Goal: Information Seeking & Learning: Learn about a topic

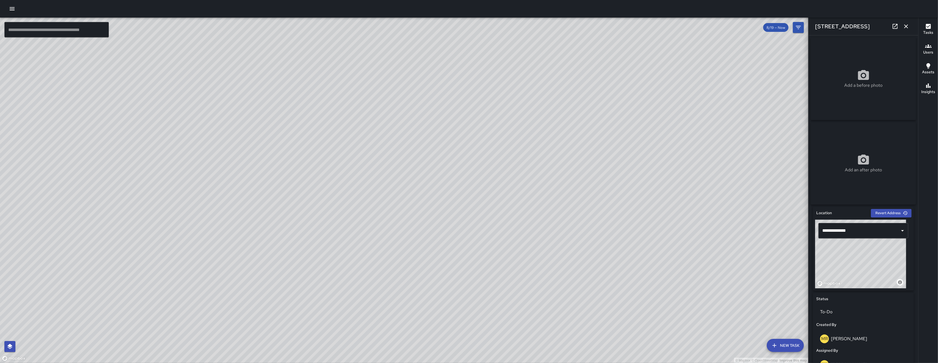
drag, startPoint x: 343, startPoint y: 271, endPoint x: 470, endPoint y: 224, distance: 136.0
click at [484, 189] on div "© Mapbox © OpenStreetMap Improve this map" at bounding box center [404, 191] width 809 height 346
drag, startPoint x: 322, startPoint y: 324, endPoint x: 356, endPoint y: 278, distance: 56.4
click at [383, 182] on div "© Mapbox © OpenStreetMap Improve this map" at bounding box center [404, 191] width 809 height 346
drag, startPoint x: 349, startPoint y: 304, endPoint x: 407, endPoint y: 223, distance: 99.4
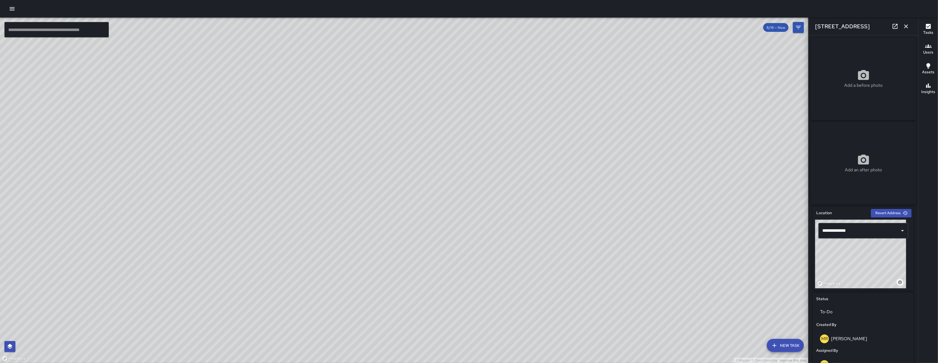
click at [403, 225] on div "© Mapbox © OpenStreetMap Improve this map" at bounding box center [404, 191] width 809 height 346
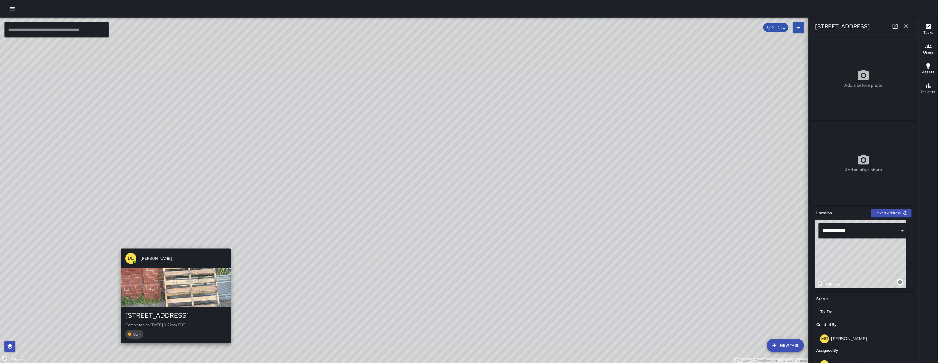
click at [172, 244] on div "© Mapbox © OpenStreetMap Improve this map DL [PERSON_NAME] [STREET_ADDRESS] Com…" at bounding box center [404, 191] width 809 height 346
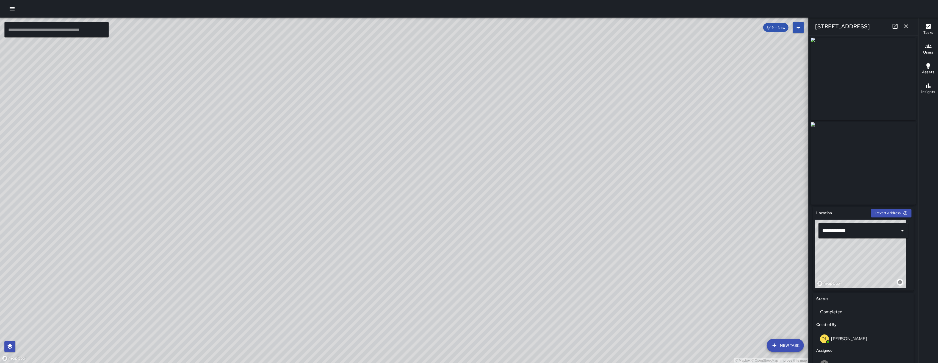
drag, startPoint x: 345, startPoint y: 109, endPoint x: 281, endPoint y: 179, distance: 95.5
click at [281, 179] on div "© Mapbox © OpenStreetMap Improve this map" at bounding box center [404, 191] width 809 height 346
drag, startPoint x: 232, startPoint y: 285, endPoint x: 168, endPoint y: 260, distance: 69.1
click at [168, 260] on div "© Mapbox © OpenStreetMap Improve this map" at bounding box center [404, 191] width 809 height 346
click at [17, 10] on button "button" at bounding box center [12, 8] width 11 height 11
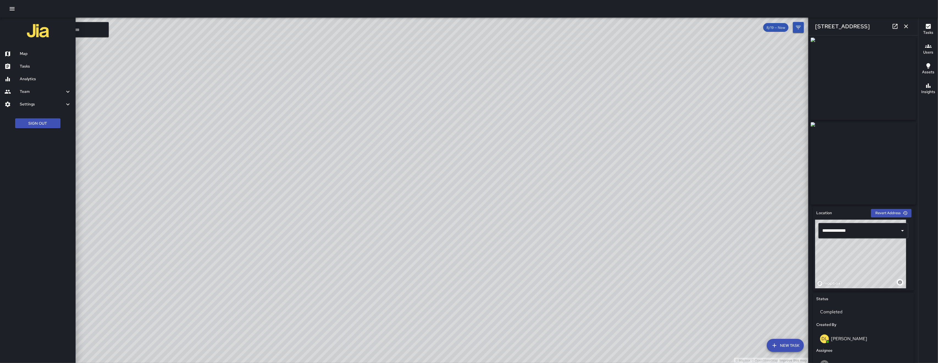
click at [26, 81] on h6 "Analytics" at bounding box center [45, 79] width 51 height 6
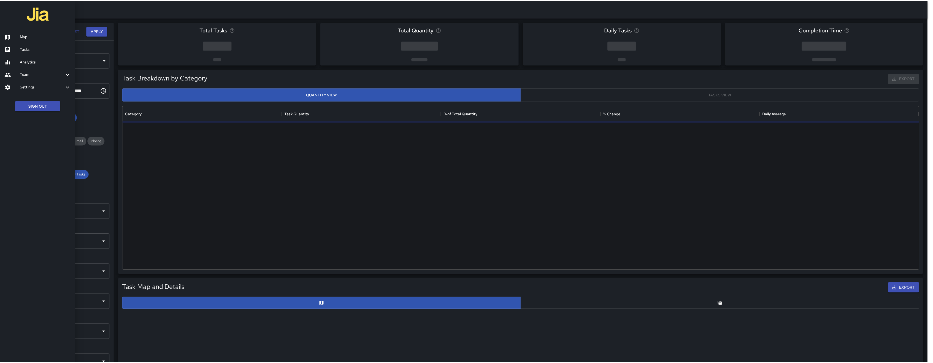
scroll to position [159, 795]
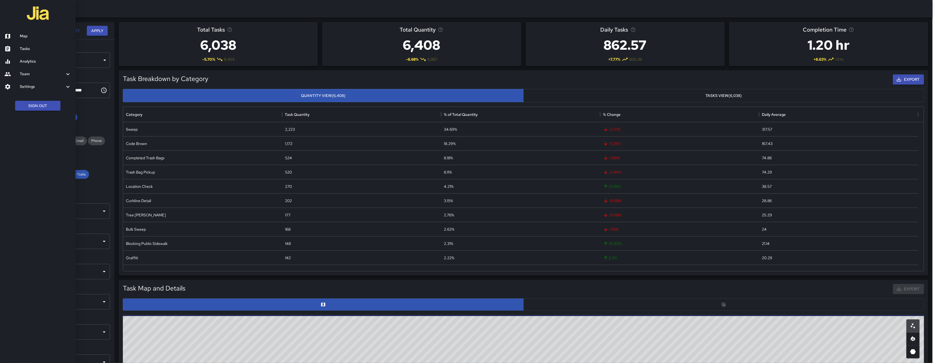
click at [103, 103] on div at bounding box center [469, 181] width 938 height 363
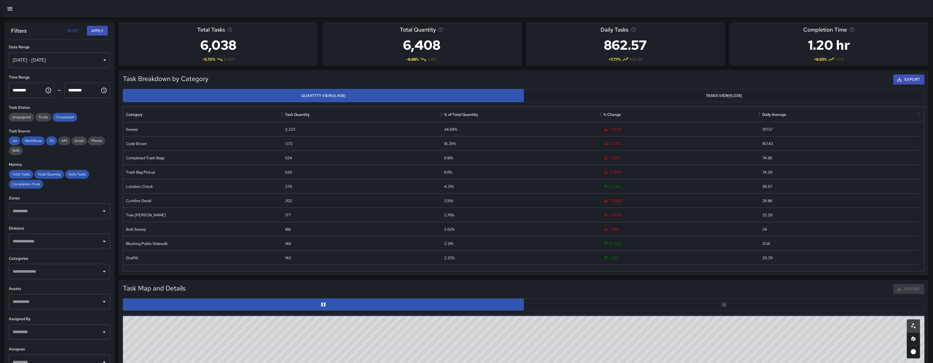
scroll to position [6, 6]
click at [76, 60] on div "[DATE] - [DATE]" at bounding box center [59, 60] width 101 height 15
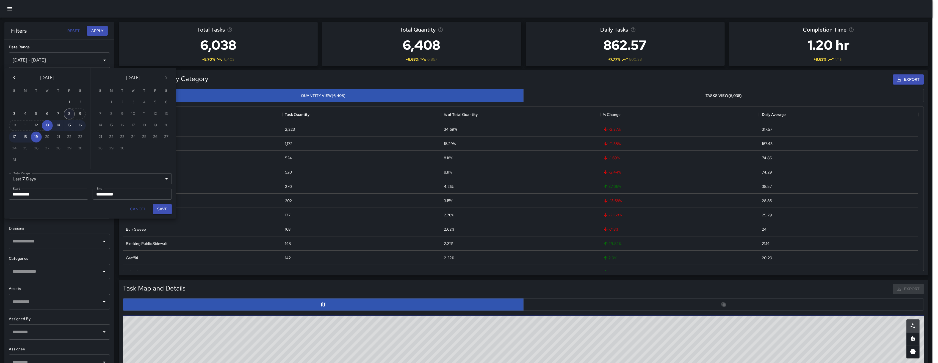
click at [65, 114] on button "8" at bounding box center [69, 114] width 11 height 11
type input "******"
type input "**********"
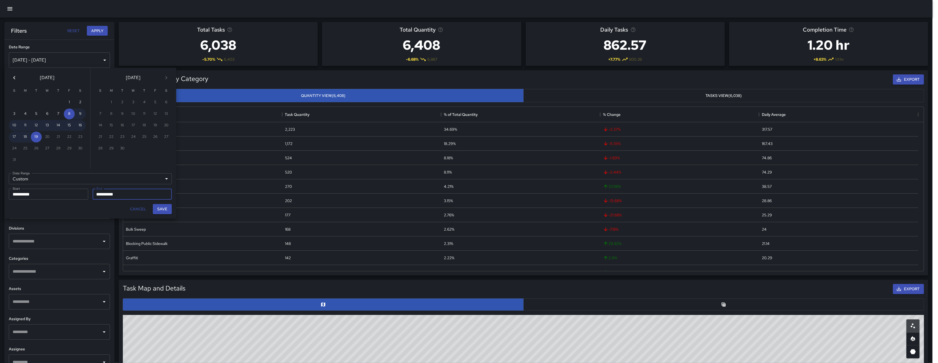
click at [162, 208] on button "Save" at bounding box center [162, 209] width 19 height 10
type input "**********"
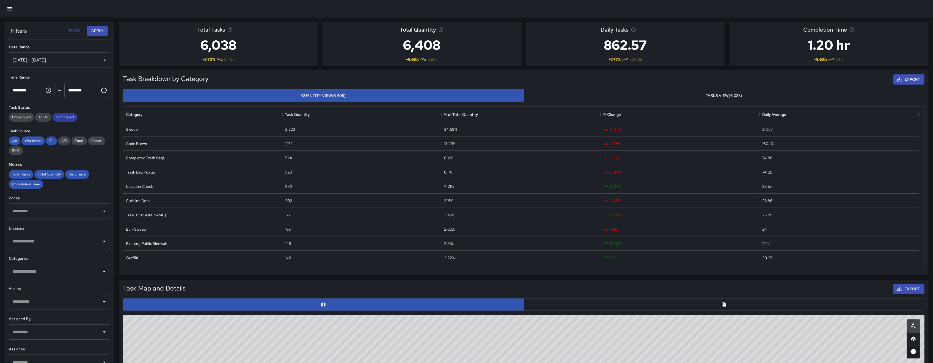
click at [63, 117] on span "Completed" at bounding box center [65, 117] width 25 height 5
click at [50, 148] on div "Jia Workflows 311 API Email Phone SMS" at bounding box center [59, 146] width 101 height 19
click at [51, 142] on span "311" at bounding box center [51, 141] width 11 height 5
click at [28, 140] on span "Workflows" at bounding box center [32, 141] width 23 height 5
drag, startPoint x: 4, startPoint y: 139, endPoint x: 13, endPoint y: 141, distance: 10.1
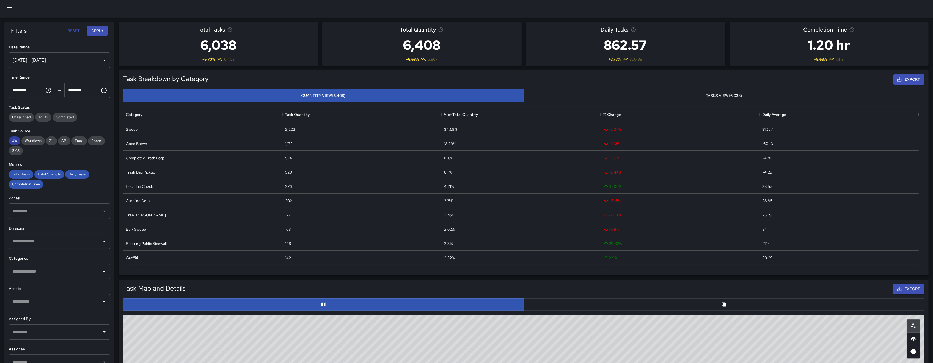
click at [15, 141] on span "Jia" at bounding box center [15, 141] width 12 height 5
click at [26, 172] on span "Total Tasks" at bounding box center [21, 174] width 24 height 5
click at [63, 177] on div "Total Tasks Total Quantity Daily Tasks Completion Time" at bounding box center [59, 179] width 101 height 19
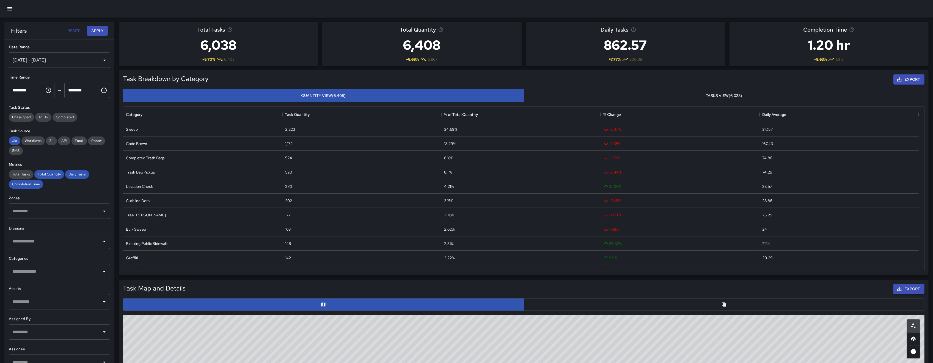
click at [63, 177] on div "Total Tasks Total Quantity Daily Tasks Completion Time" at bounding box center [59, 179] width 101 height 19
click at [81, 177] on div "Daily Tasks" at bounding box center [77, 174] width 24 height 9
click at [48, 172] on span "Total Quantity" at bounding box center [49, 174] width 30 height 5
click at [39, 183] on span "Completion Time" at bounding box center [26, 184] width 34 height 5
click at [41, 205] on div "​" at bounding box center [59, 211] width 101 height 15
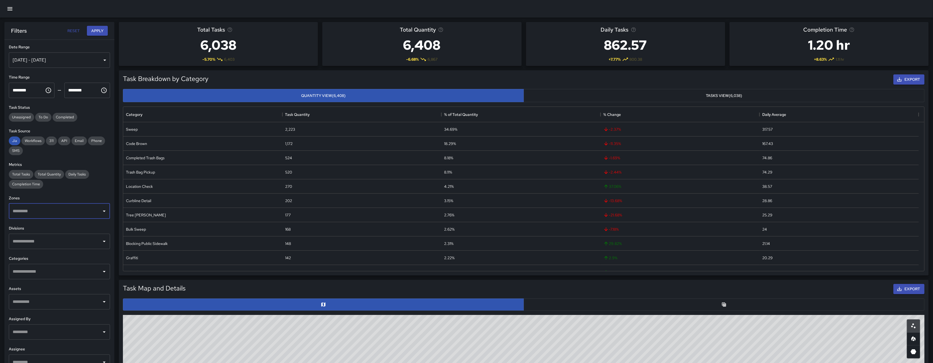
type input "*"
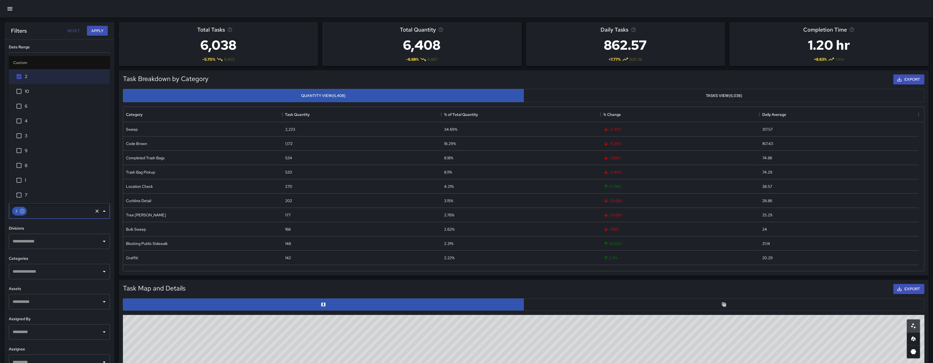
click at [59, 274] on input "text" at bounding box center [55, 272] width 88 height 10
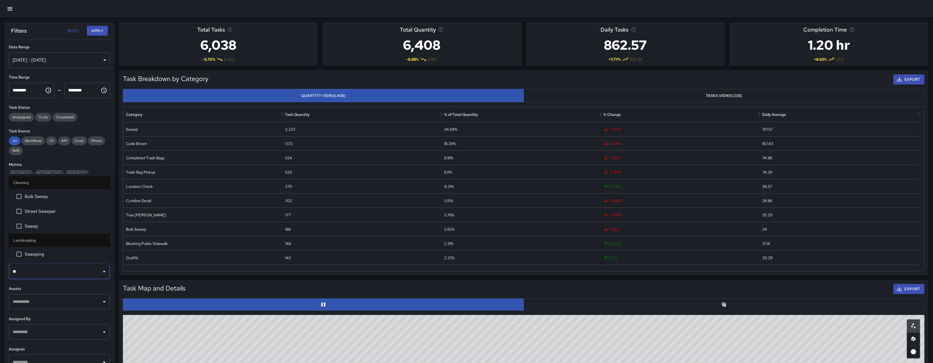
type input "***"
click at [76, 220] on li "Sweep" at bounding box center [59, 226] width 101 height 15
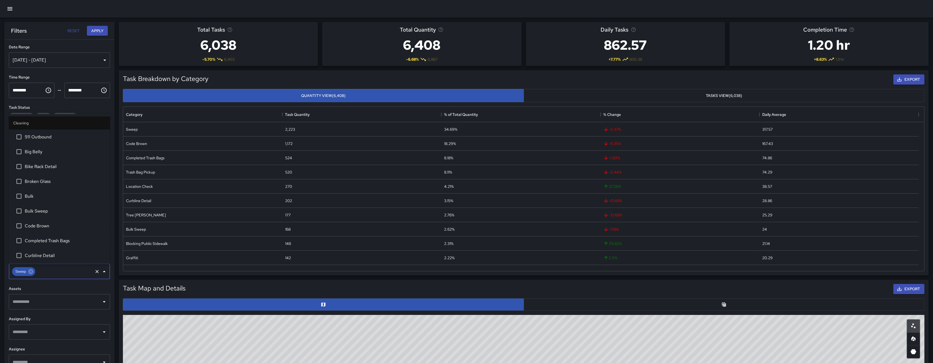
scroll to position [296, 0]
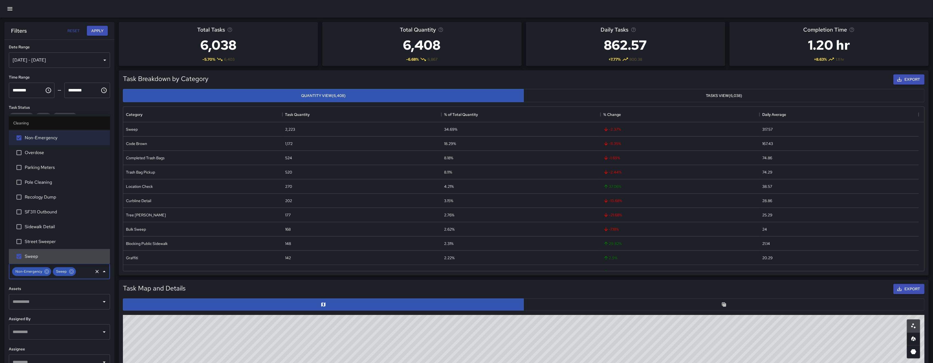
drag, startPoint x: 47, startPoint y: 273, endPoint x: 86, endPoint y: 121, distance: 157.4
click at [48, 274] on icon at bounding box center [46, 271] width 5 height 5
click at [103, 28] on button "Apply" at bounding box center [97, 31] width 21 height 10
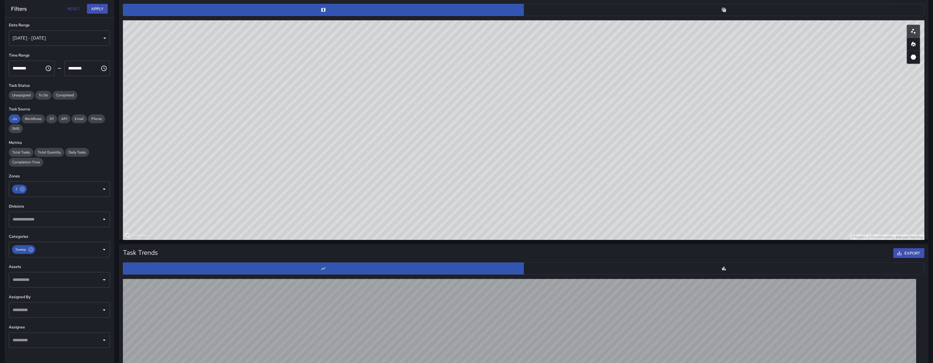
scroll to position [0, 0]
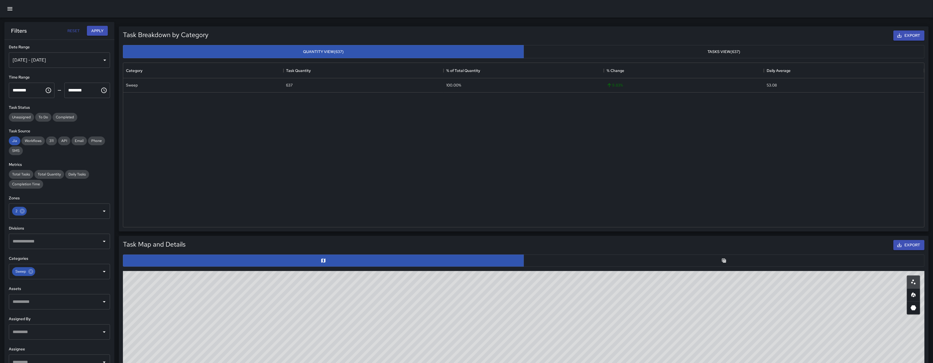
click at [569, 259] on button "button" at bounding box center [723, 261] width 401 height 12
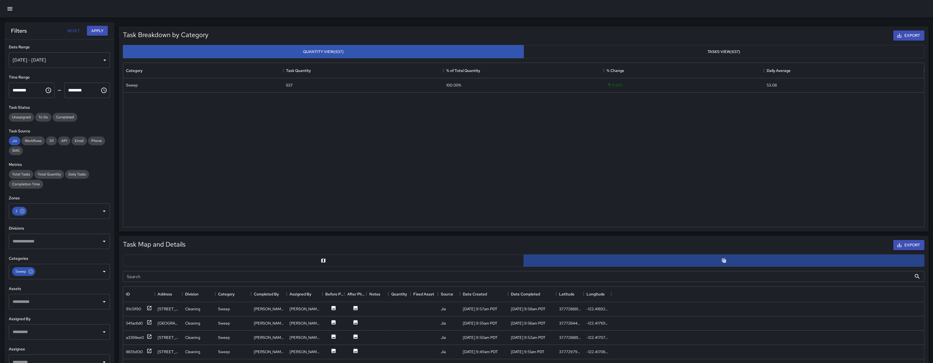
scroll to position [6, 6]
click at [648, 278] on input "Search" at bounding box center [517, 276] width 789 height 11
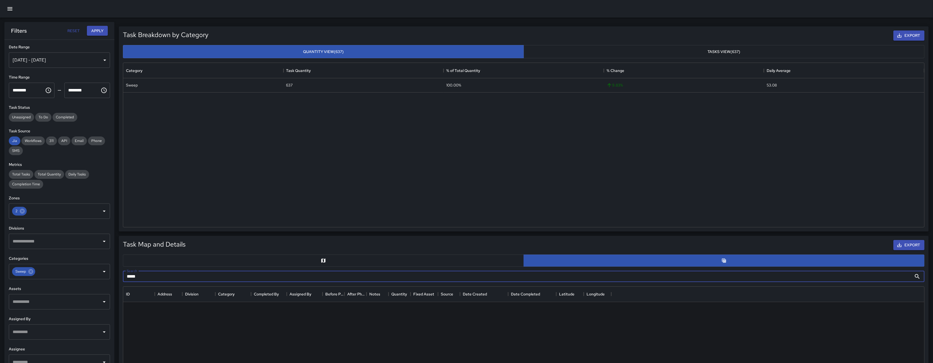
click at [155, 278] on input "****" at bounding box center [517, 276] width 789 height 11
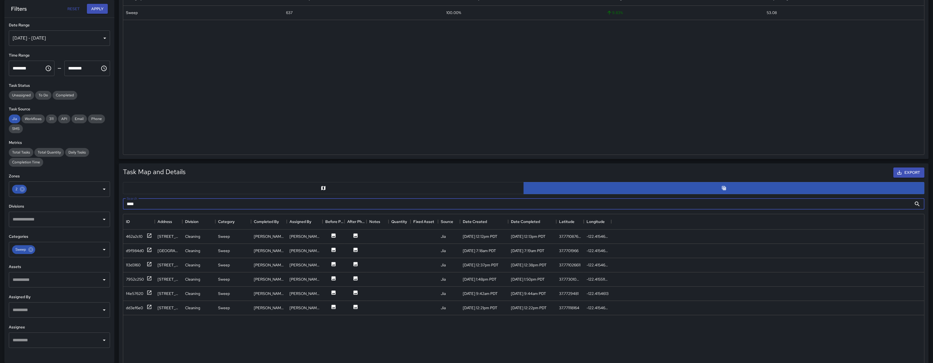
scroll to position [209, 0]
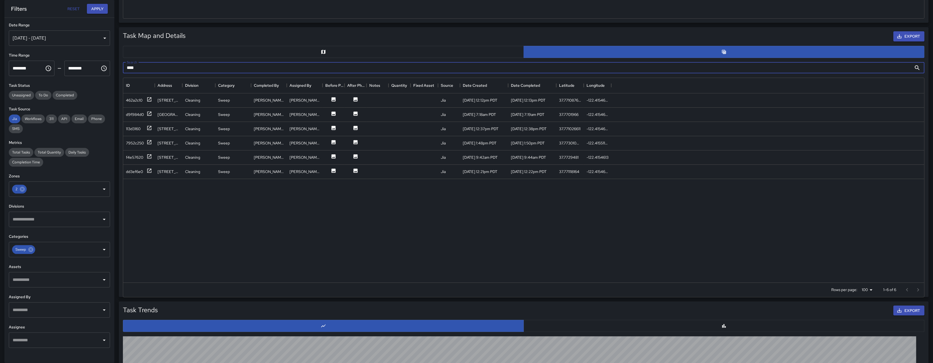
drag, startPoint x: 150, startPoint y: 70, endPoint x: 138, endPoint y: 64, distance: 13.8
click at [138, 64] on input "****" at bounding box center [517, 67] width 789 height 11
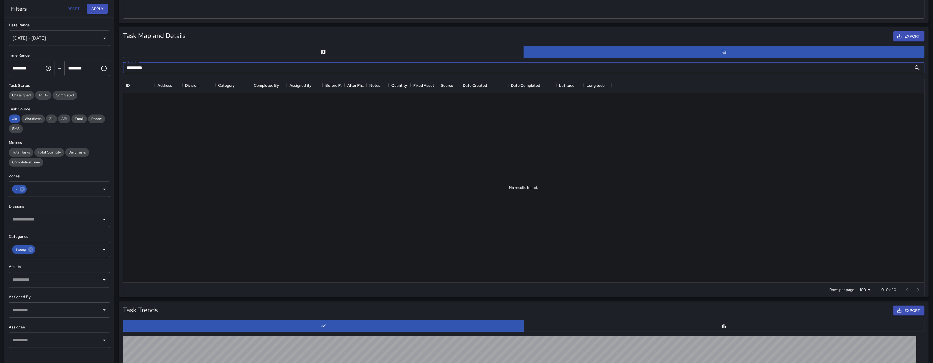
click at [131, 68] on input "*********" at bounding box center [517, 67] width 789 height 11
drag, startPoint x: 131, startPoint y: 68, endPoint x: 124, endPoint y: 67, distance: 6.9
click at [124, 67] on input "*********" at bounding box center [517, 67] width 789 height 11
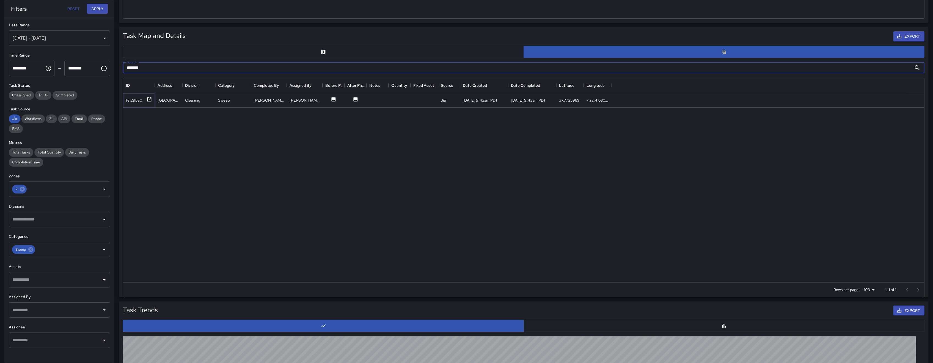
click at [129, 100] on div "fe129be0" at bounding box center [134, 100] width 16 height 5
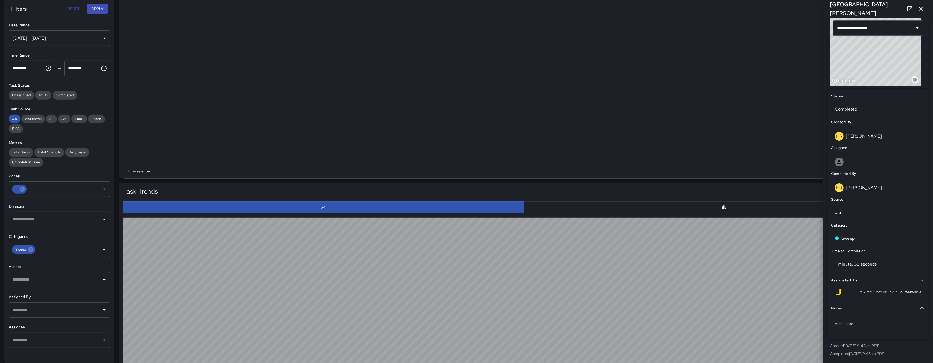
scroll to position [166, 0]
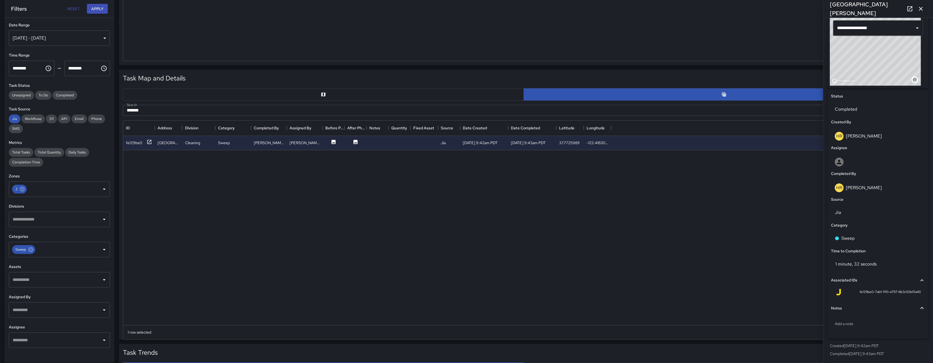
click at [173, 106] on input "*******" at bounding box center [517, 110] width 789 height 11
click at [175, 108] on input "*******" at bounding box center [517, 110] width 789 height 11
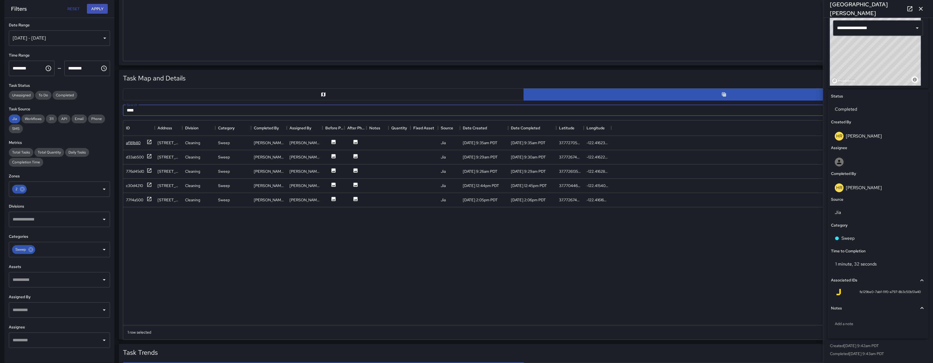
type input "****"
click at [142, 144] on div "af181b80" at bounding box center [139, 142] width 26 height 7
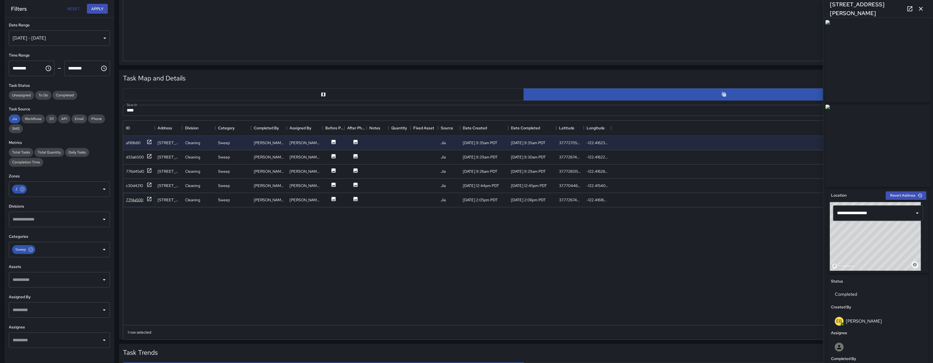
click at [133, 201] on div "77f4a500" at bounding box center [134, 199] width 17 height 5
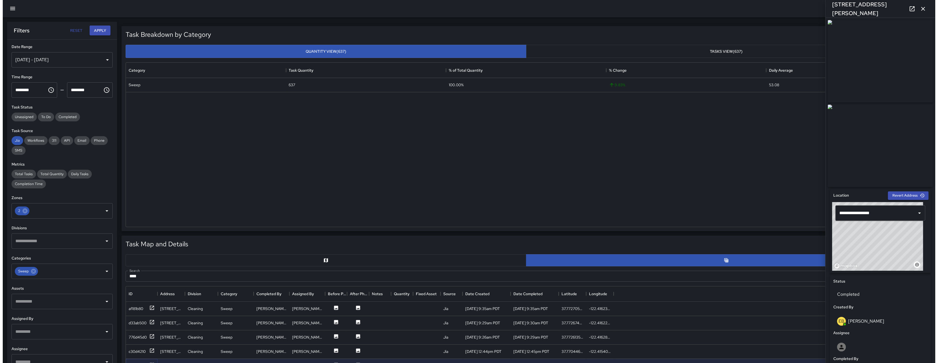
scroll to position [0, 0]
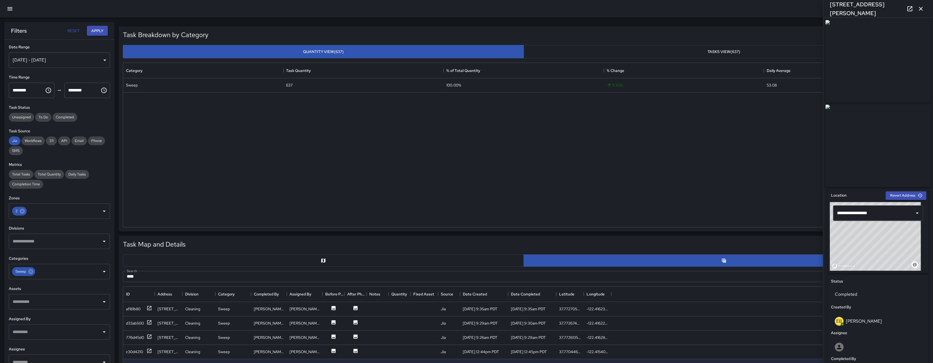
click at [14, 13] on button "button" at bounding box center [9, 8] width 13 height 13
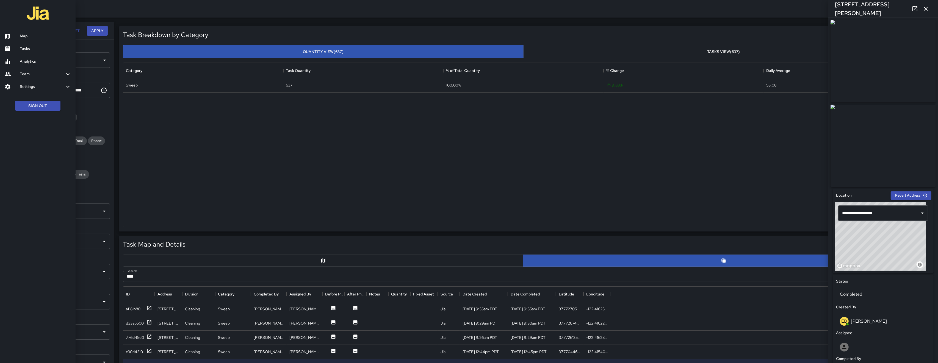
click at [22, 32] on link "Map" at bounding box center [38, 36] width 76 height 13
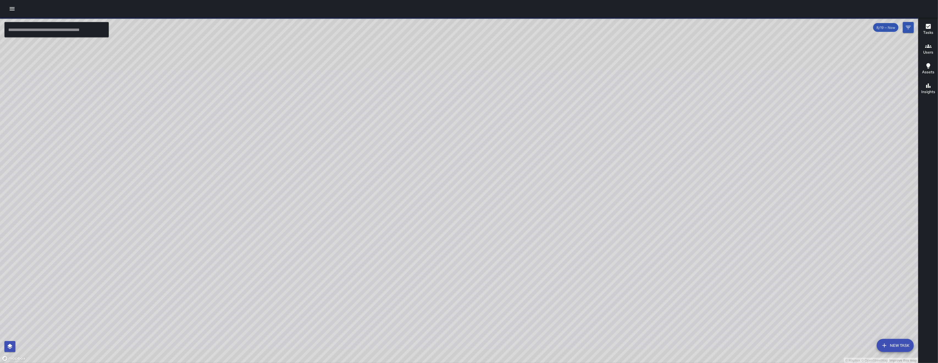
click at [913, 23] on button "Filters" at bounding box center [908, 27] width 11 height 11
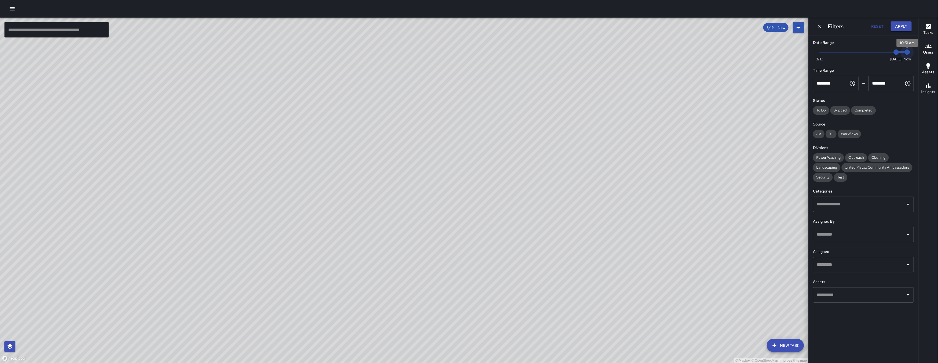
drag, startPoint x: 907, startPoint y: 53, endPoint x: 815, endPoint y: 55, distance: 92.1
click at [815, 55] on div "Now [DATE] [DATE] 10:51 am" at bounding box center [863, 55] width 101 height 15
click at [817, 53] on div "Now [DATE] [DATE] 10:52 am" at bounding box center [863, 55] width 101 height 15
drag, startPoint x: 896, startPoint y: 54, endPoint x: 853, endPoint y: 53, distance: 43.4
click at [853, 53] on span "8/15" at bounding box center [852, 51] width 5 height 5
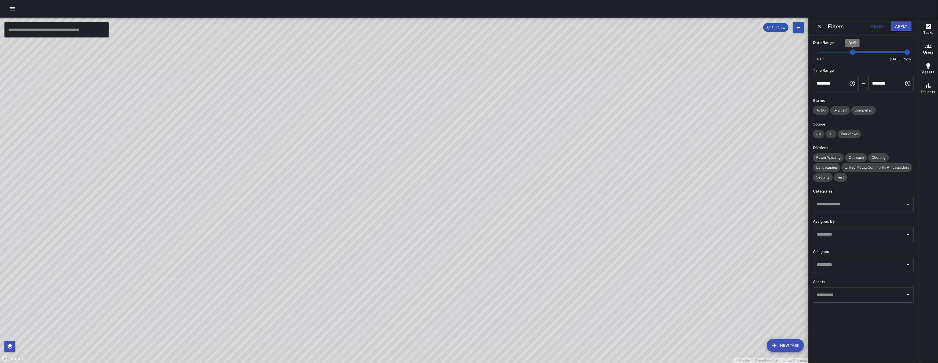
click at [319, 205] on div "© Mapbox © OpenStreetMap Improve this map WB [PERSON_NAME] [STREET_ADDRESS] Com…" at bounding box center [404, 191] width 809 height 346
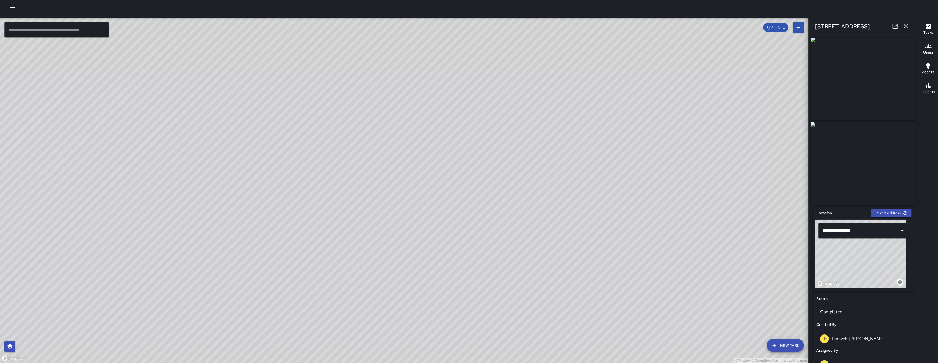
click at [907, 21] on button "button" at bounding box center [906, 26] width 11 height 11
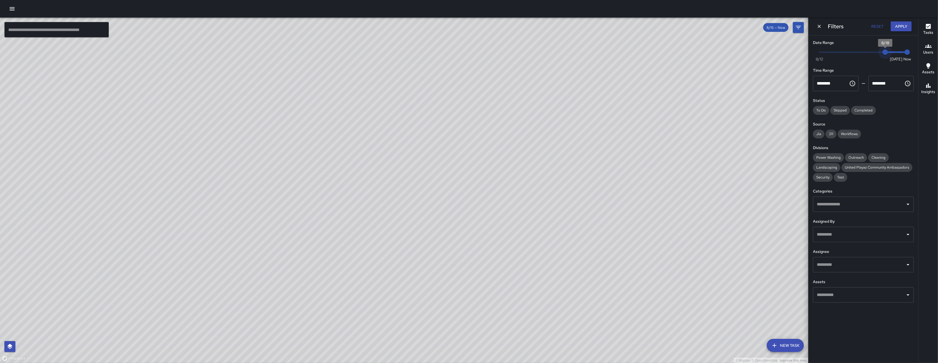
type input "*"
drag, startPoint x: 863, startPoint y: 54, endPoint x: 904, endPoint y: 56, distance: 40.7
click at [898, 55] on span "8/19" at bounding box center [896, 51] width 5 height 5
click at [822, 26] on icon "Dismiss" at bounding box center [819, 26] width 5 height 5
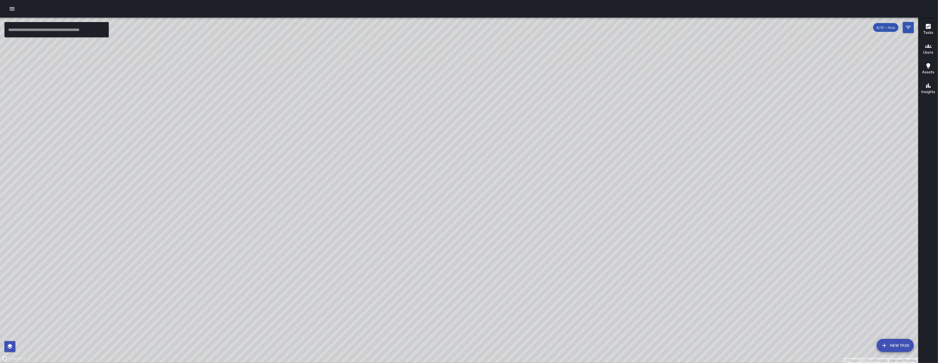
click at [526, 240] on div "© Mapbox © OpenStreetMap Improve this map" at bounding box center [459, 191] width 918 height 346
click at [530, 225] on div "© Mapbox © OpenStreetMap Improve this map" at bounding box center [459, 191] width 918 height 346
click at [488, 251] on div "© Mapbox © OpenStreetMap Improve this map" at bounding box center [459, 191] width 918 height 346
drag, startPoint x: 508, startPoint y: 229, endPoint x: 469, endPoint y: 268, distance: 55.4
click at [469, 267] on div "© Mapbox © OpenStreetMap Improve this map" at bounding box center [459, 191] width 918 height 346
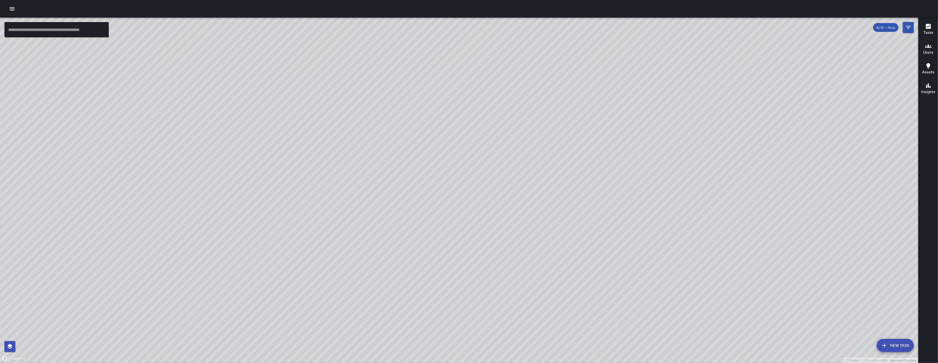
click at [444, 289] on div "© Mapbox © OpenStreetMap Improve this map" at bounding box center [459, 191] width 918 height 346
drag, startPoint x: 577, startPoint y: 269, endPoint x: 476, endPoint y: 182, distance: 133.9
click at [476, 182] on div "© Mapbox © OpenStreetMap Improve this map" at bounding box center [459, 191] width 918 height 346
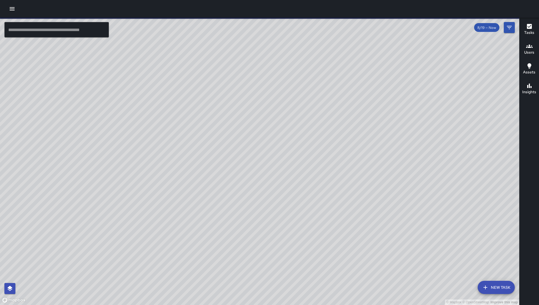
click at [485, 289] on icon "button" at bounding box center [485, 287] width 7 height 7
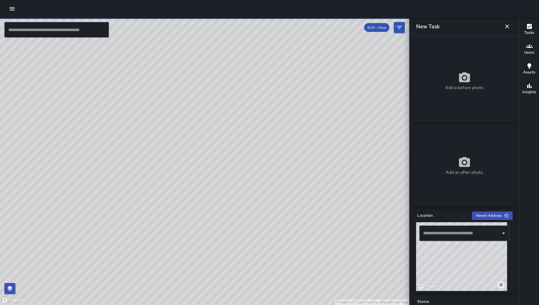
click at [449, 237] on input "text" at bounding box center [460, 233] width 77 height 10
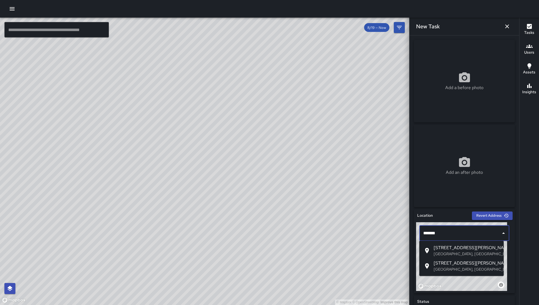
click at [461, 247] on span "1546 Howard Street" at bounding box center [467, 247] width 66 height 7
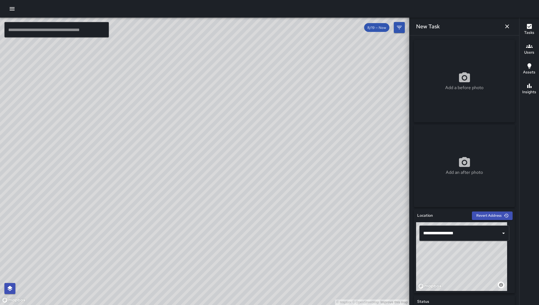
drag, startPoint x: 471, startPoint y: 268, endPoint x: 457, endPoint y: 257, distance: 17.6
click at [457, 257] on div "© Mapbox © OpenStreetMap Improve this map" at bounding box center [461, 256] width 91 height 69
click at [457, 256] on div "© Mapbox © OpenStreetMap Improve this map" at bounding box center [461, 256] width 91 height 69
type input "**********"
